Goal: Communication & Community: Answer question/provide support

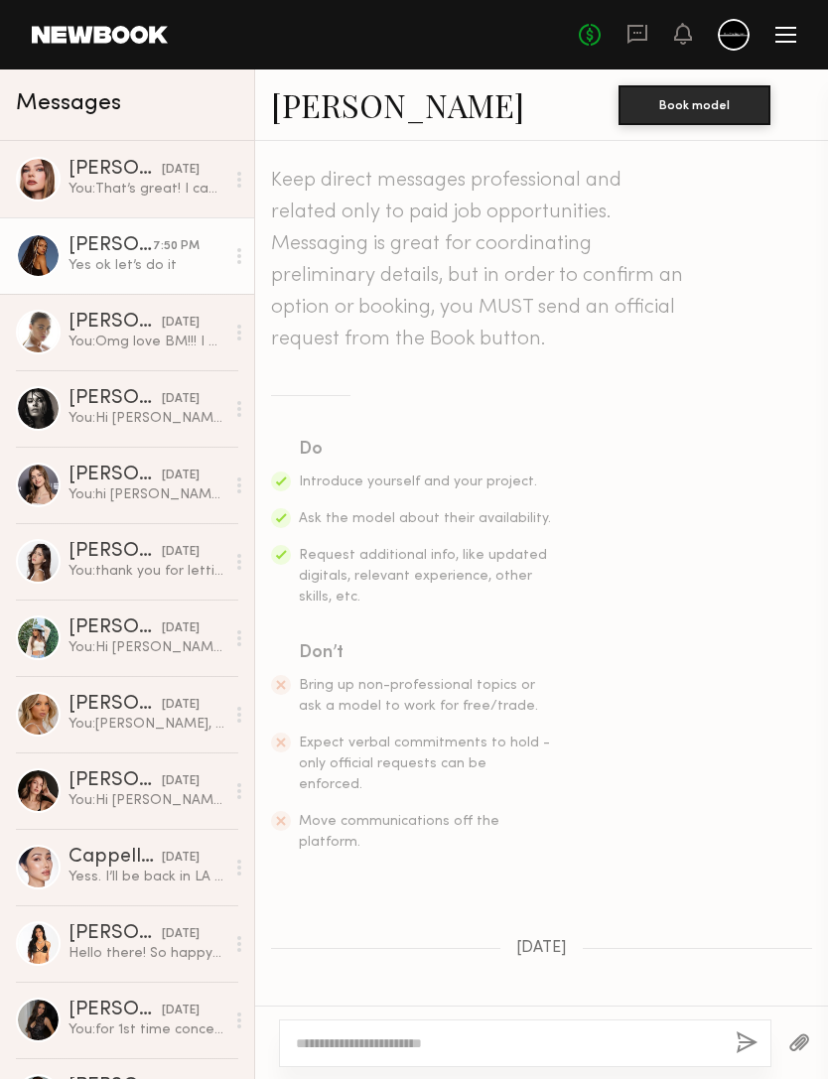
scroll to position [1836, 0]
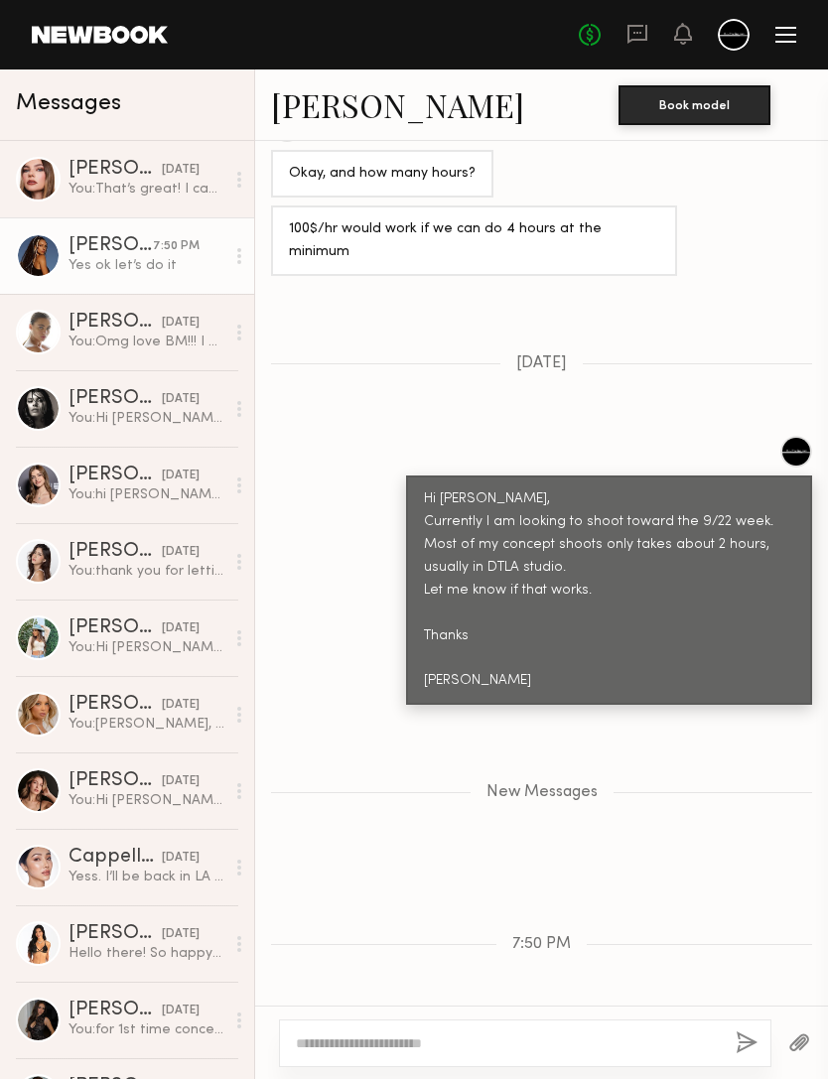
click at [589, 1033] on textarea at bounding box center [508, 1043] width 424 height 20
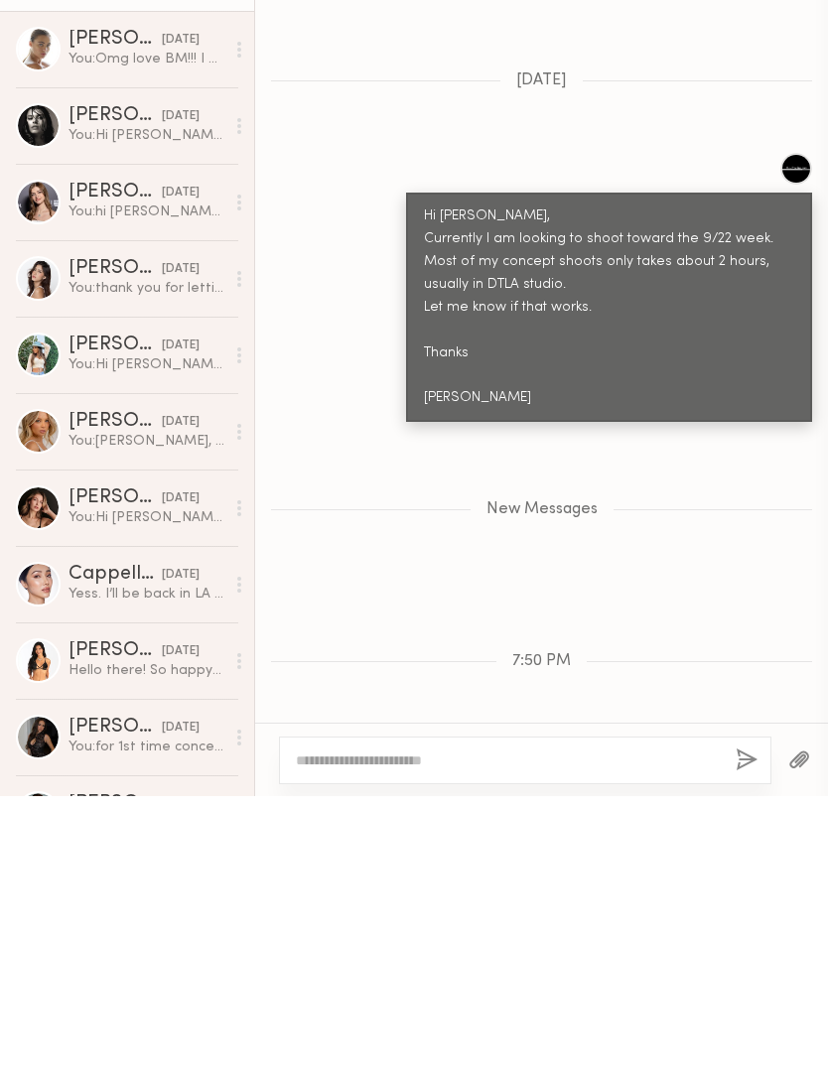
click at [702, 713] on div "New Messages" at bounding box center [541, 789] width 573 height 152
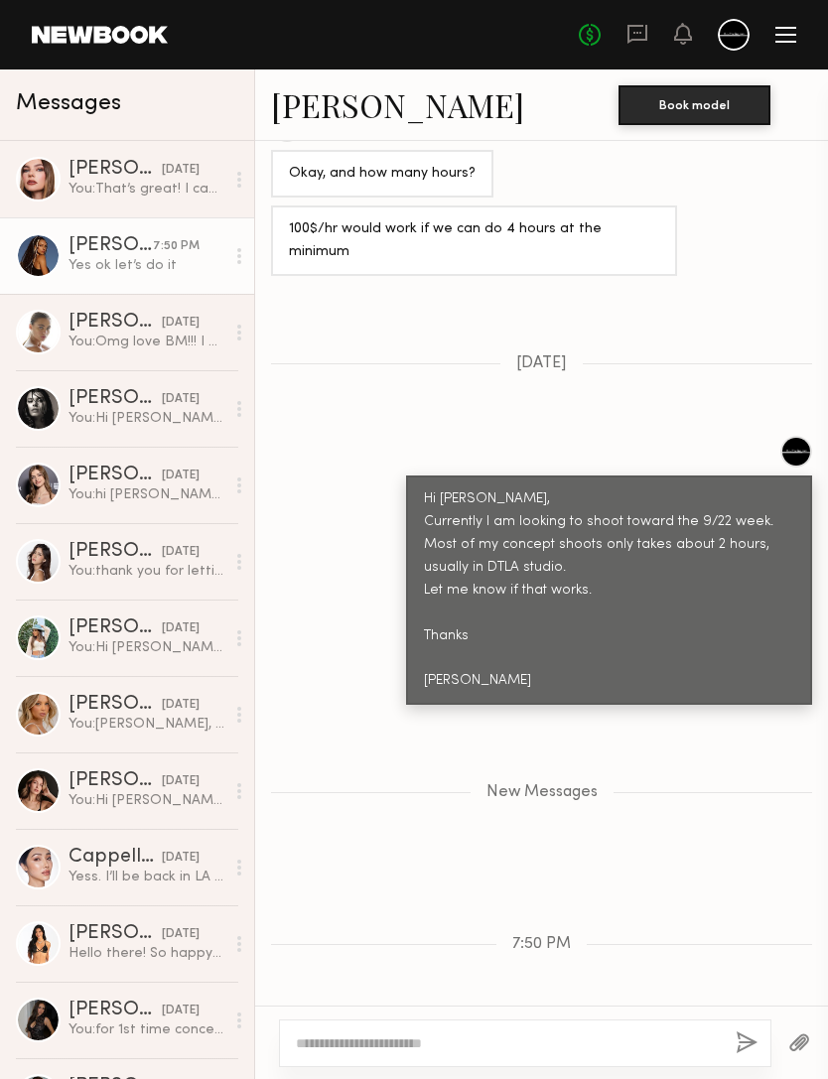
click at [118, 178] on div "[PERSON_NAME]" at bounding box center [114, 170] width 93 height 20
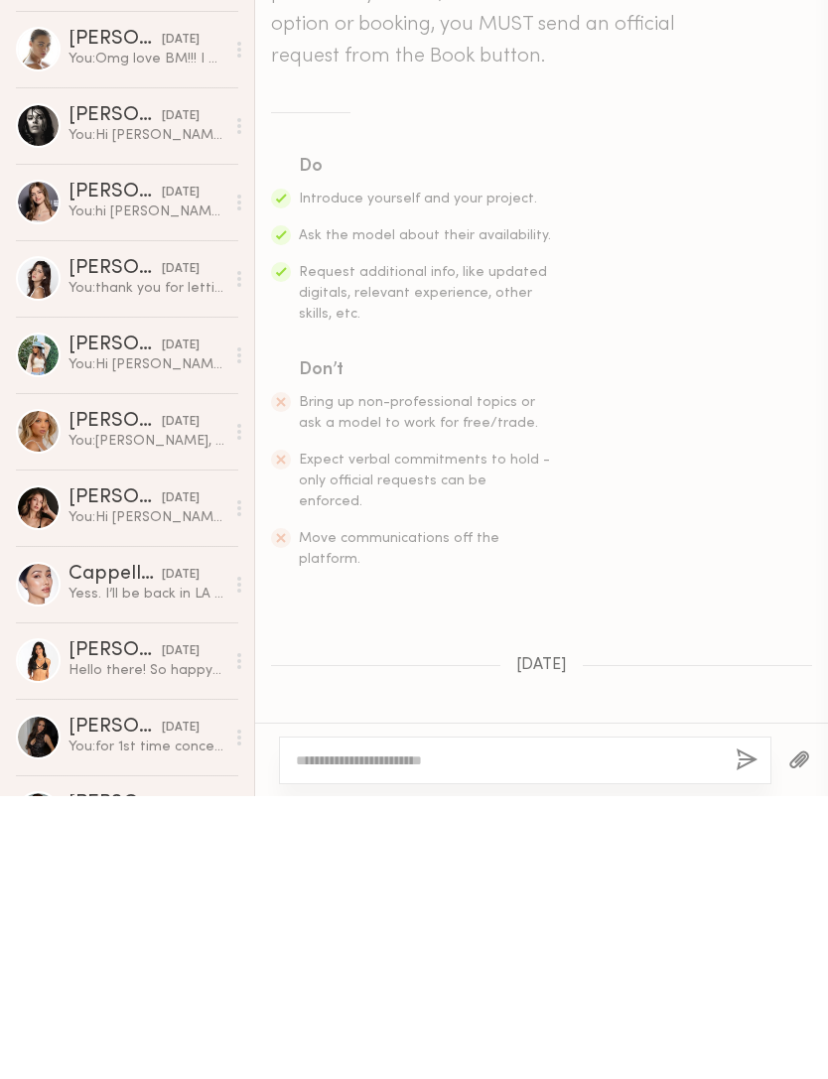
scroll to position [1473, 0]
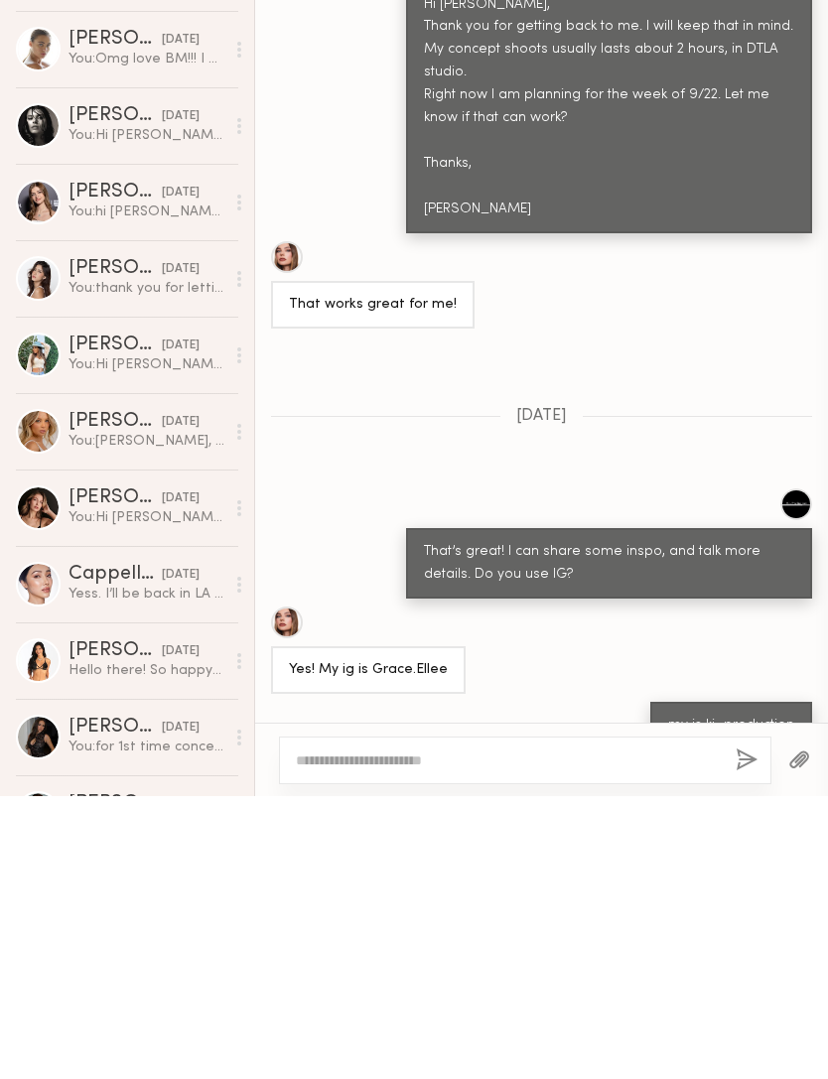
click at [84, 389] on div "[PERSON_NAME]" at bounding box center [114, 399] width 93 height 20
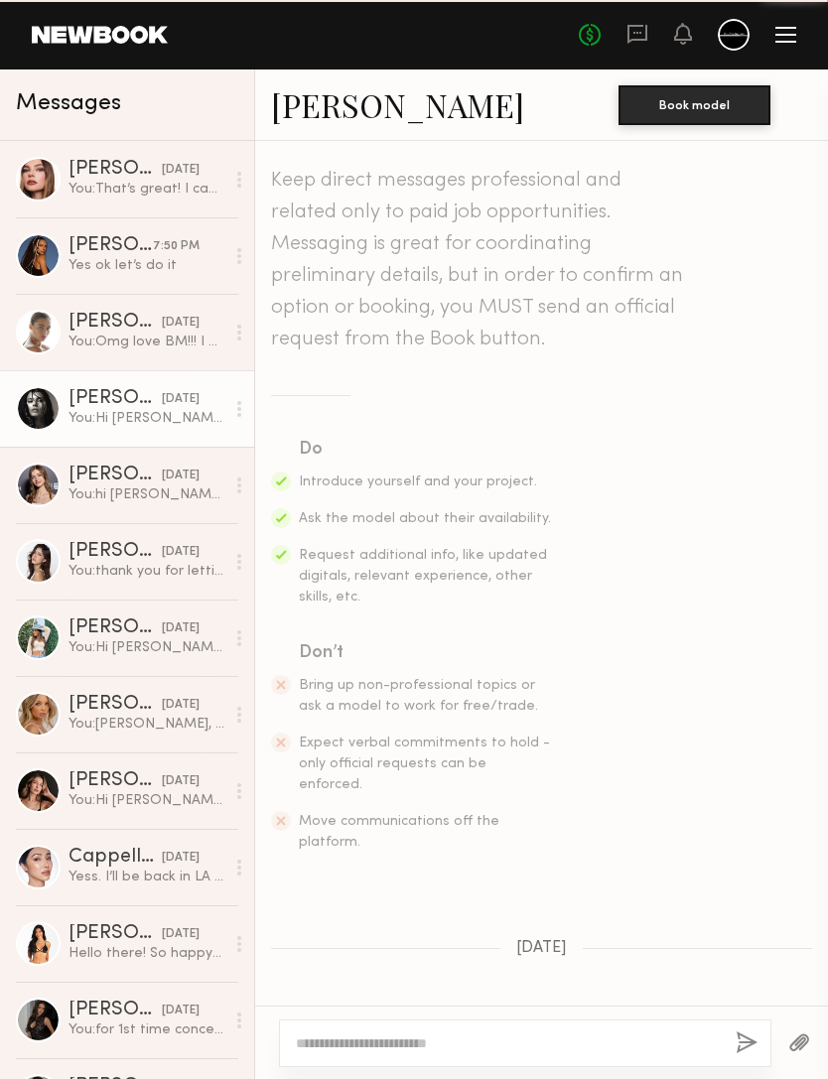
scroll to position [229, 0]
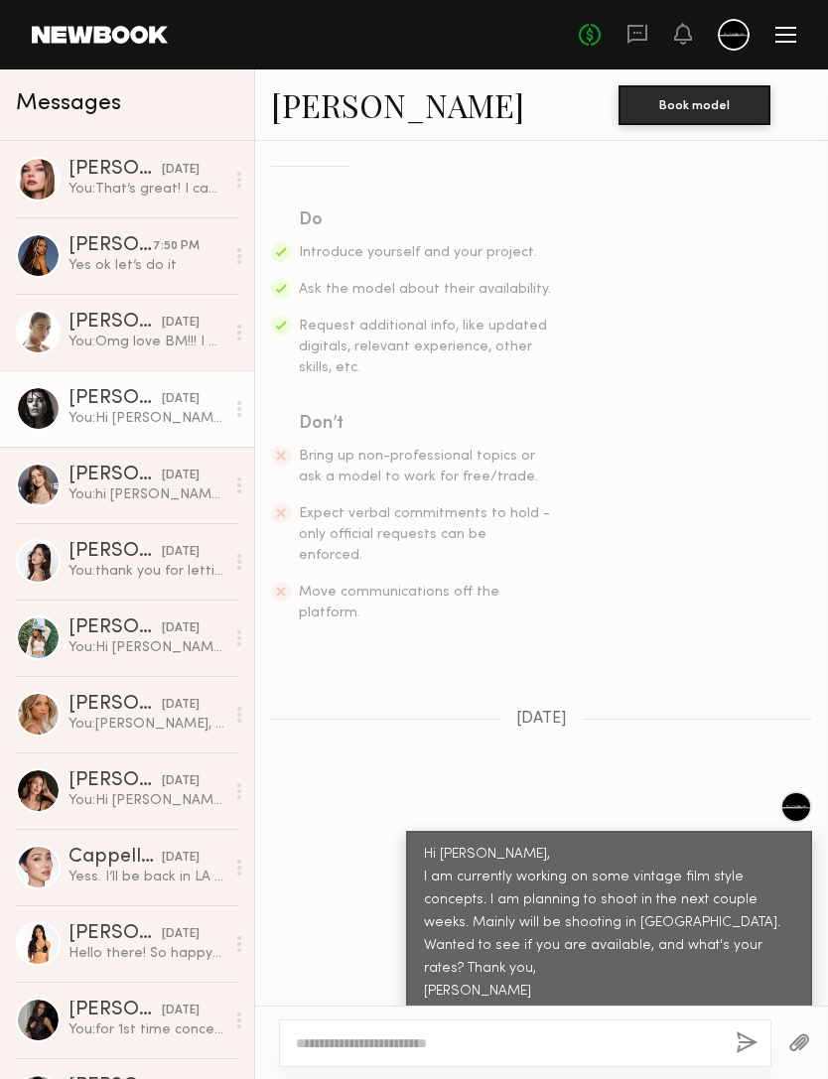
click at [77, 252] on div "Maria F." at bounding box center [110, 246] width 84 height 20
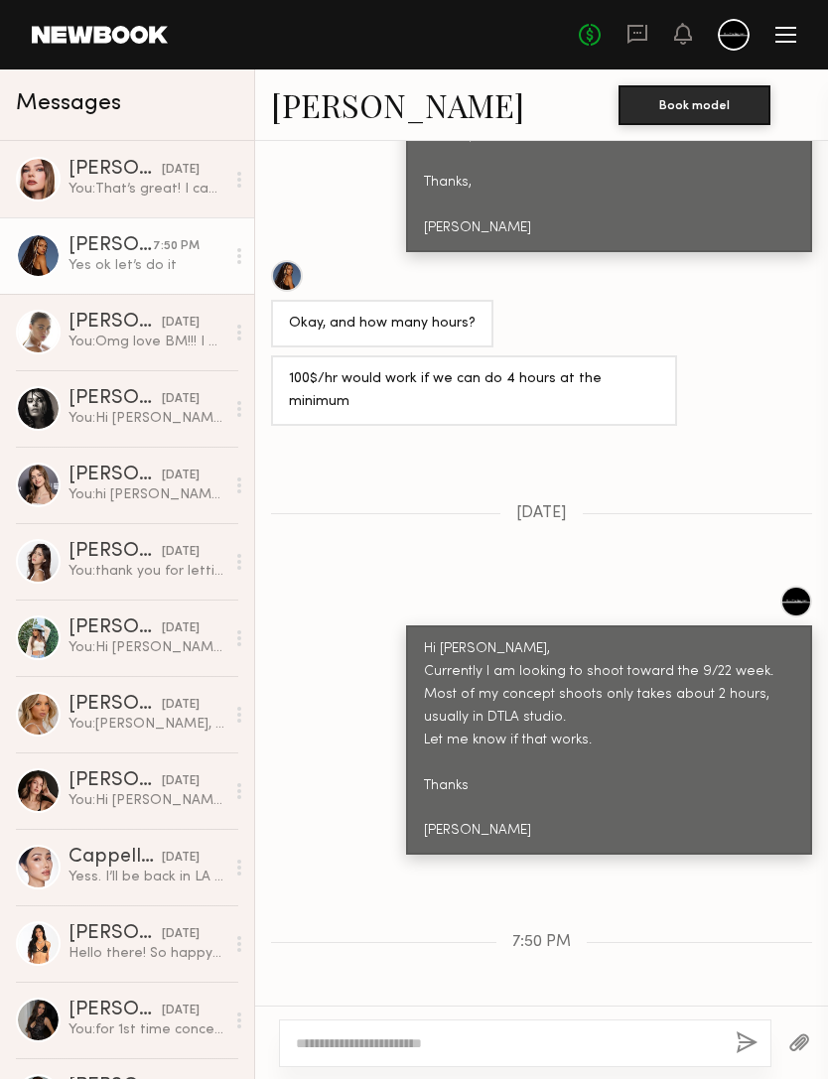
scroll to position [1684, 0]
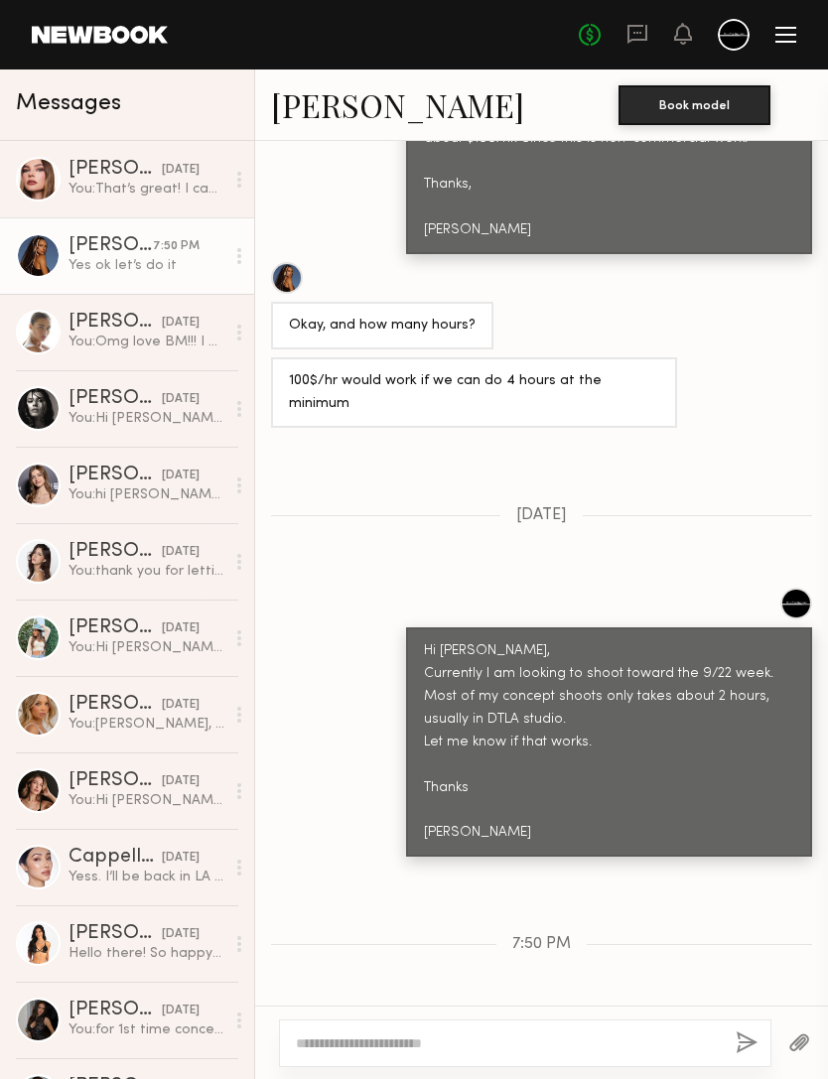
click at [364, 109] on link "Maria F." at bounding box center [397, 104] width 253 height 43
click at [632, 1033] on textarea at bounding box center [508, 1043] width 424 height 20
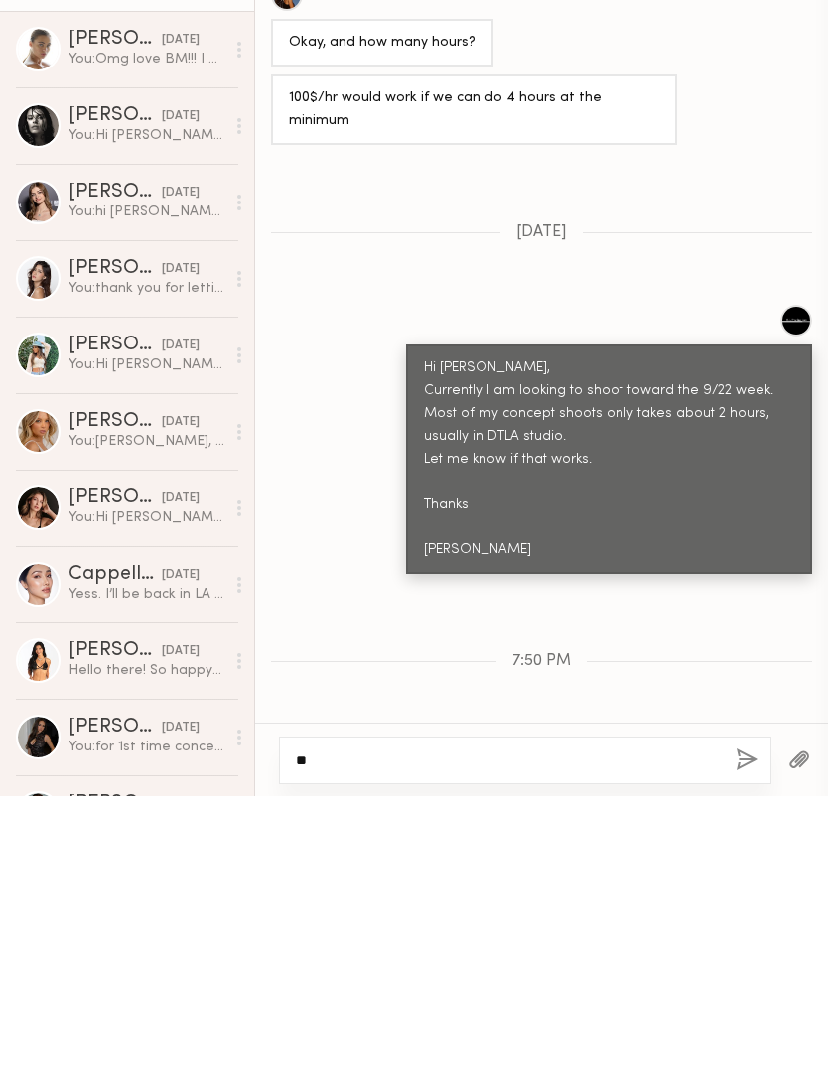
type textarea "*"
type textarea "**********"
click at [751, 1031] on button "button" at bounding box center [746, 1043] width 22 height 25
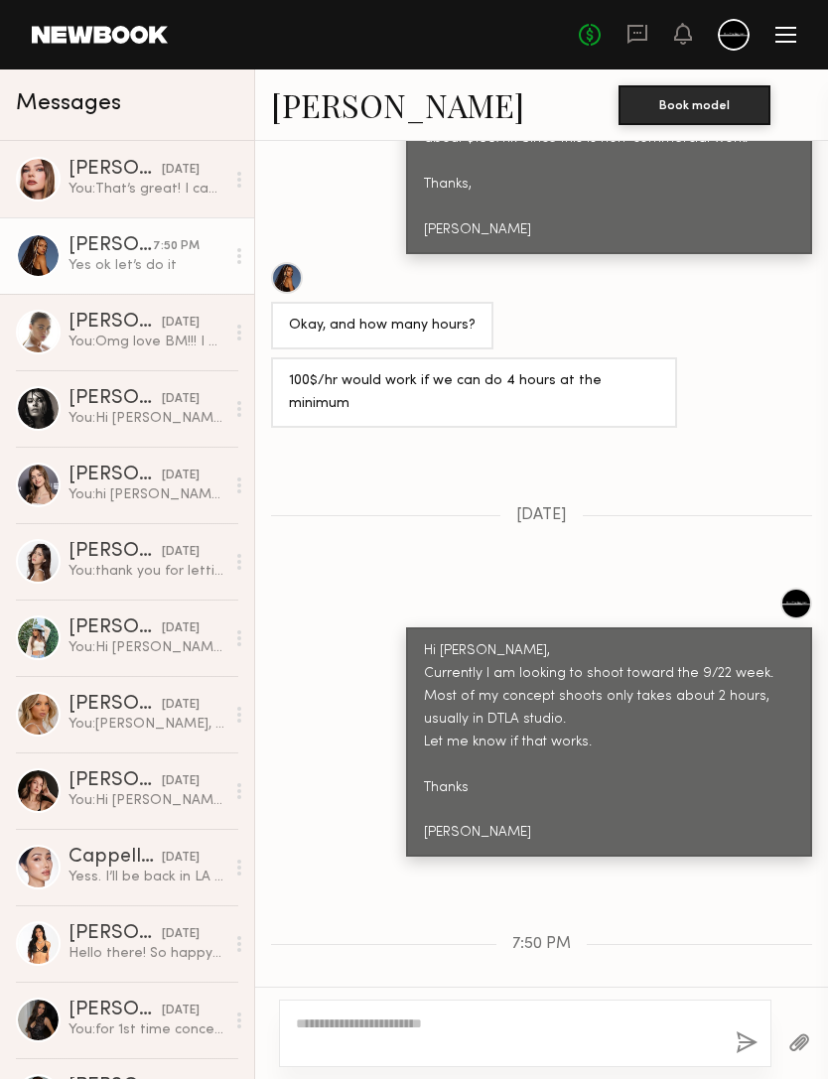
scroll to position [1952, 0]
